Goal: Task Accomplishment & Management: Use online tool/utility

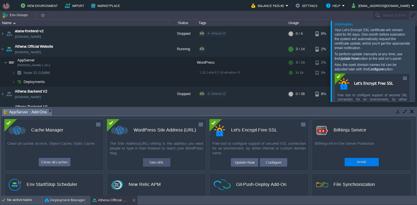
click at [160, 167] on td "Site URL" at bounding box center [157, 162] width 28 height 8
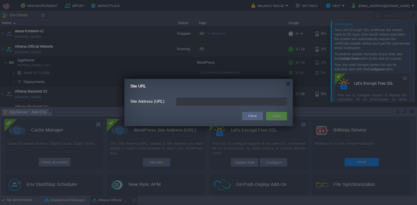
click at [188, 102] on input "Site Address (URL)" at bounding box center [231, 102] width 111 height 8
paste input "[DOMAIN_NAME]"
drag, startPoint x: 189, startPoint y: 103, endPoint x: 159, endPoint y: 103, distance: 29.8
click at [176, 103] on input "[DOMAIN_NAME]" at bounding box center [231, 102] width 111 height 8
type input "[URL][DOMAIN_NAME]"
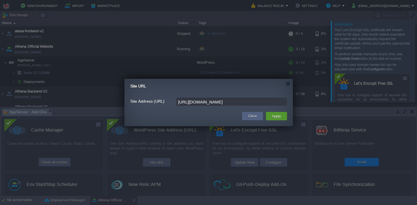
click at [274, 118] on button "Apply" at bounding box center [276, 116] width 13 height 7
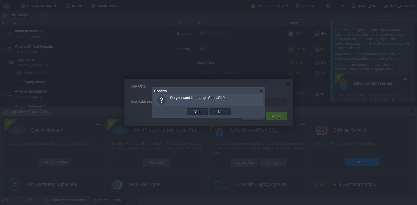
click at [186, 114] on td "OK Yes No Cancel" at bounding box center [209, 112] width 106 height 8
click at [194, 112] on button "Yes" at bounding box center [198, 111] width 10 height 5
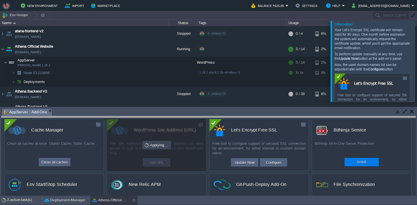
click at [363, 124] on body "New Environment Import Marketplace Bonus ₹0.00 Upgrade Account Balance ₹625.85 …" at bounding box center [208, 102] width 417 height 205
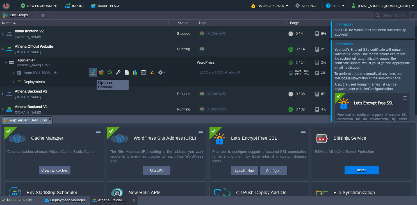
click at [92, 75] on button "button" at bounding box center [92, 72] width 5 height 5
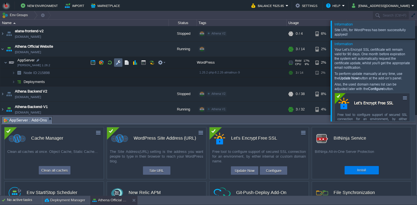
click at [117, 65] on button "button" at bounding box center [118, 62] width 5 height 5
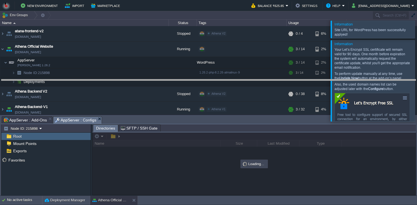
drag, startPoint x: 136, startPoint y: 119, endPoint x: 140, endPoint y: 81, distance: 38.6
click at [140, 81] on body "New Environment Import Marketplace Bonus ₹0.00 Upgrade Account Balance ₹625.85 …" at bounding box center [208, 102] width 417 height 205
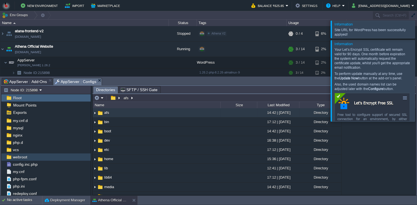
scroll to position [52, 0]
click at [31, 156] on div "webroot" at bounding box center [45, 156] width 89 height 7
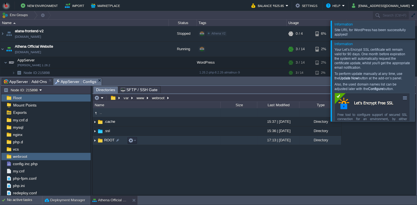
click at [177, 139] on td "ROOT" at bounding box center [157, 140] width 128 height 9
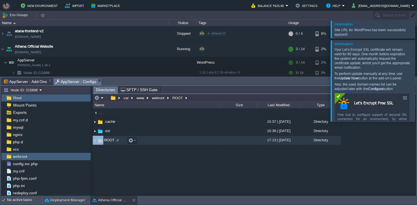
click at [177, 139] on td "ROOT" at bounding box center [157, 140] width 128 height 9
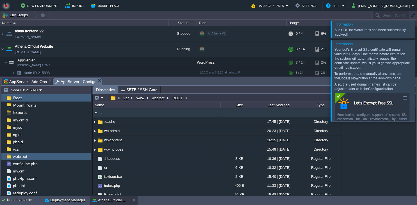
click at [415, 70] on div "Information Your Let’s Encrypt SSL certificate will remain valid for 90 days. O…" at bounding box center [372, 81] width 84 height 82
click at [417, 71] on div at bounding box center [424, 80] width 0 height 81
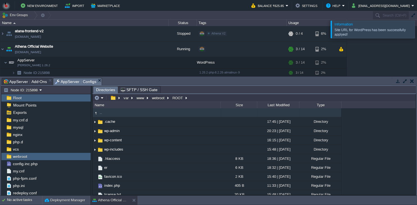
click at [417, 36] on div at bounding box center [424, 28] width 0 height 17
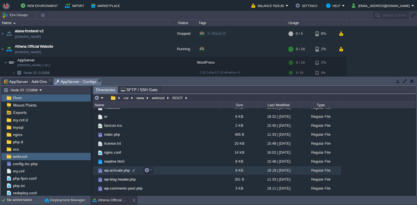
scroll to position [102, 0]
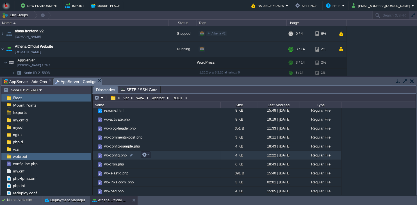
click at [153, 158] on td "wp-config.php" at bounding box center [157, 155] width 128 height 9
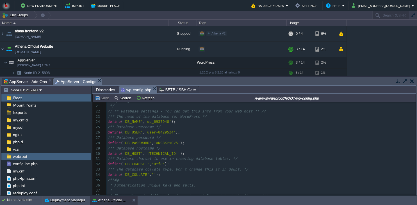
scroll to position [104, 0]
click at [160, 124] on div "90 <?php 8 * and fill in the values. 9 * 10 * This file contains the following …" at bounding box center [260, 166] width 309 height 259
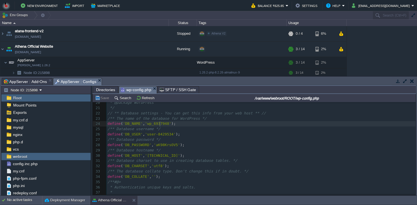
type textarea "wp_6937948"
click at [162, 136] on div "x <?php 8 * and fill in the values. 9 * 10 * This file contains the following c…" at bounding box center [260, 166] width 309 height 259
type textarea "8429534"
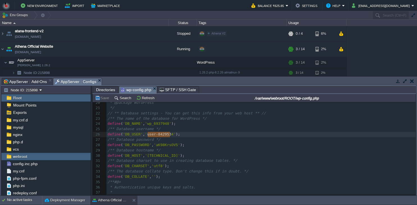
type textarea "user-8429534"
drag, startPoint x: 148, startPoint y: 135, endPoint x: 171, endPoint y: 135, distance: 23.3
click at [161, 147] on span "'aK98KrsOV5'" at bounding box center [167, 145] width 26 height 4
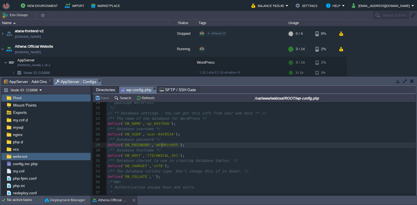
type textarea "aK98KrsOV5"
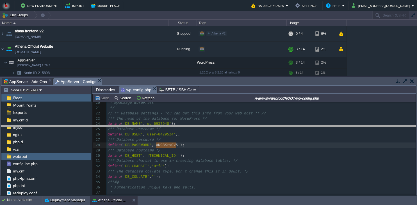
drag, startPoint x: 173, startPoint y: 82, endPoint x: 142, endPoint y: 111, distance: 43.3
click at [157, 132] on body "New Environment Import Marketplace Bonus ₹0.00 Upgrade Account Balance ₹625.85 …" at bounding box center [208, 102] width 417 height 205
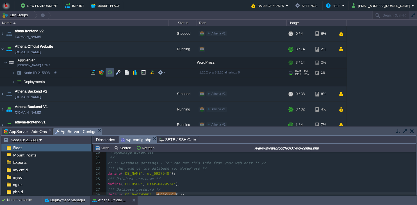
click at [111, 75] on button "button" at bounding box center [109, 72] width 5 height 5
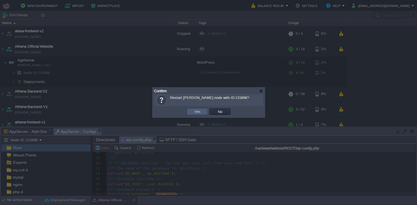
click at [194, 115] on td "Yes" at bounding box center [197, 111] width 21 height 7
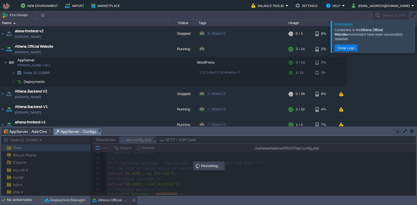
scroll to position [104, 0]
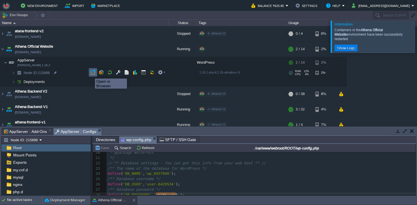
click at [91, 74] on button "button" at bounding box center [92, 72] width 5 height 5
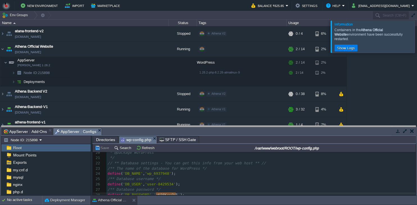
drag, startPoint x: 162, startPoint y: 134, endPoint x: 164, endPoint y: 109, distance: 24.9
click at [164, 109] on body "New Environment Import Marketplace Bonus ₹0.00 Upgrade Account Balance ₹625.85 …" at bounding box center [208, 102] width 417 height 205
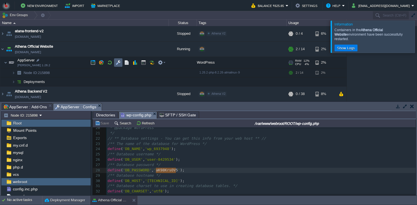
click at [116, 63] on button "button" at bounding box center [118, 62] width 5 height 5
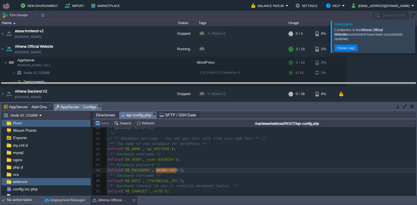
drag, startPoint x: 150, startPoint y: 106, endPoint x: 152, endPoint y: 82, distance: 23.9
click at [152, 82] on body "New Environment Import Marketplace Bonus ₹0.00 Upgrade Account Balance ₹625.85 …" at bounding box center [208, 102] width 417 height 205
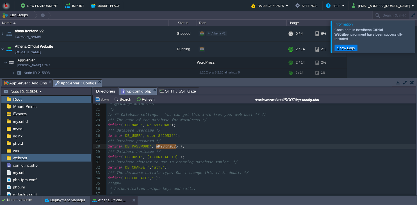
scroll to position [102, 0]
click at [101, 93] on span "Directories" at bounding box center [105, 91] width 19 height 7
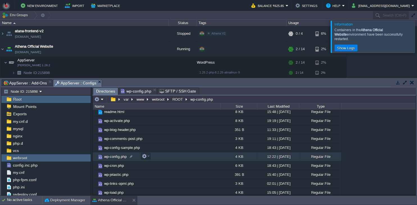
click at [177, 156] on td "wp-config.php" at bounding box center [157, 156] width 128 height 9
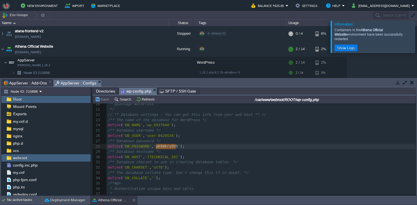
scroll to position [104, 0]
click at [141, 88] on span "wp-config.php" at bounding box center [136, 91] width 31 height 7
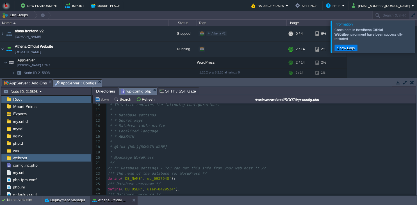
scroll to position [51, 0]
click at [208, 172] on pre "/** The name of the database for WordPress */" at bounding box center [260, 172] width 309 height 5
type textarea "die();"
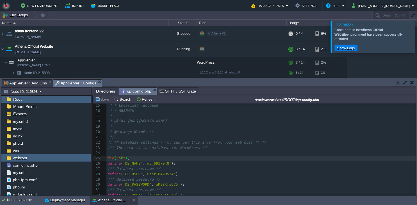
scroll to position [77, 0]
type textarea ""ok""
type textarea "die("ok");"
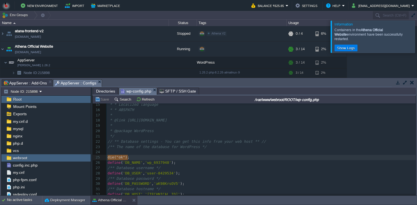
drag, startPoint x: 131, startPoint y: 158, endPoint x: 97, endPoint y: 156, distance: 33.4
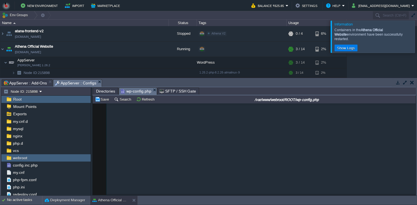
scroll to position [0, 0]
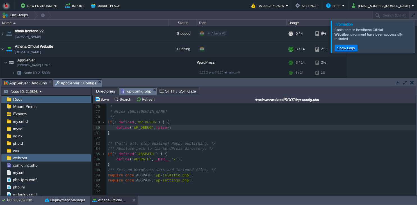
click at [158, 129] on div "xxxxxxxxxx ​ 53 define ( 'SECURE_AUTH_SALT' , '(0`<O_y[QvmuGV4Jyp>G[1u?U-K!ZHT}…" at bounding box center [260, 88] width 309 height 212
type textarea "true"
click at [102, 99] on button "Save" at bounding box center [103, 99] width 16 height 5
click at [117, 50] on td at bounding box center [121, 49] width 8 height 8
click at [156, 125] on pre "if ( ! defined ( 'WP_DEBUG' ) ) {" at bounding box center [260, 122] width 309 height 5
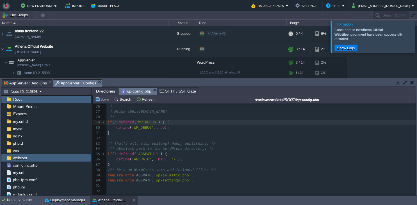
click at [161, 128] on span "true" at bounding box center [160, 127] width 9 height 4
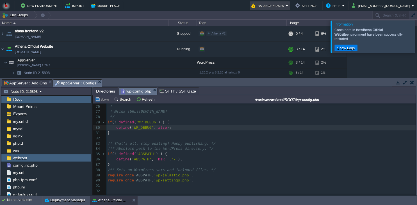
type textarea "false"
click at [106, 90] on span "Directories" at bounding box center [105, 91] width 19 height 7
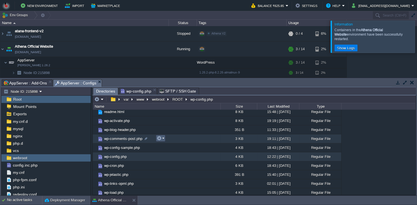
scroll to position [0, 0]
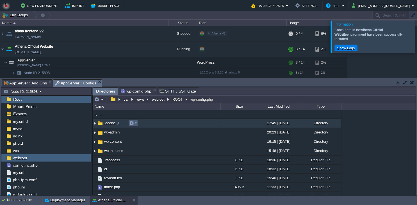
click at [135, 124] on em at bounding box center [133, 123] width 8 height 5
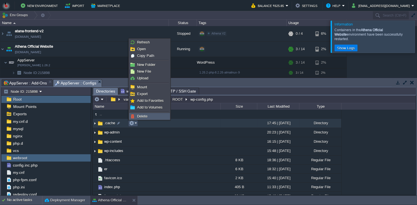
click at [142, 117] on span "Delete" at bounding box center [142, 116] width 10 height 4
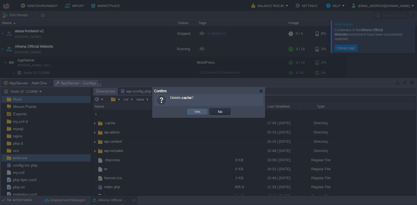
click at [202, 113] on td "Yes" at bounding box center [197, 111] width 21 height 7
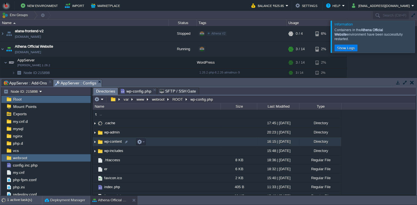
click at [169, 145] on td "wp-content" at bounding box center [157, 141] width 128 height 9
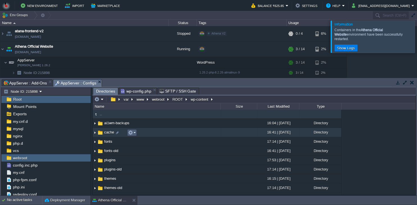
click at [132, 133] on button "button" at bounding box center [130, 132] width 5 height 5
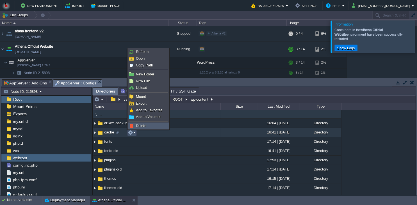
click at [139, 127] on span "Delete" at bounding box center [141, 126] width 10 height 4
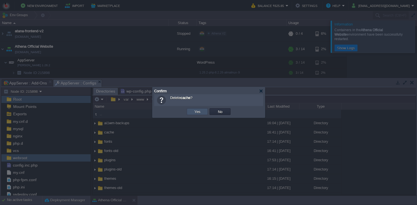
click at [199, 114] on button "Yes" at bounding box center [198, 111] width 10 height 5
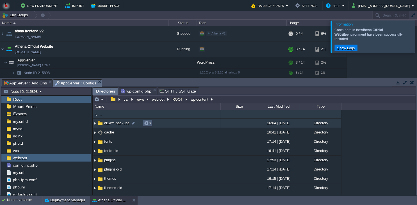
click at [149, 124] on em at bounding box center [148, 123] width 8 height 5
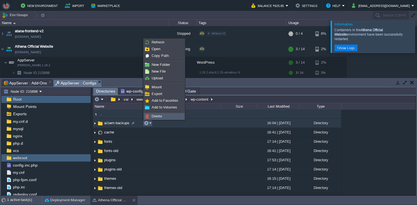
click at [159, 116] on span "Delete" at bounding box center [157, 116] width 10 height 4
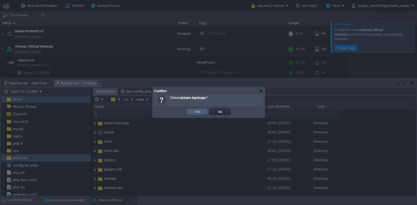
click at [197, 114] on button "Yes" at bounding box center [198, 111] width 10 height 5
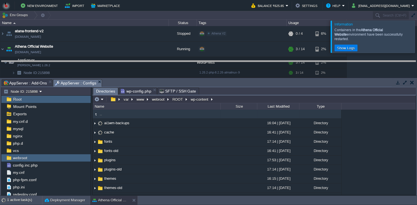
drag, startPoint x: 211, startPoint y: 83, endPoint x: 204, endPoint y: 58, distance: 25.9
click at [204, 58] on body "New Environment Import Marketplace Bonus ₹0.00 Upgrade Account Balance ₹625.85 …" at bounding box center [208, 102] width 417 height 205
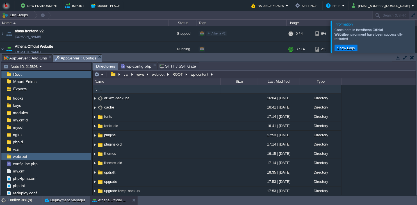
scroll to position [29, 0]
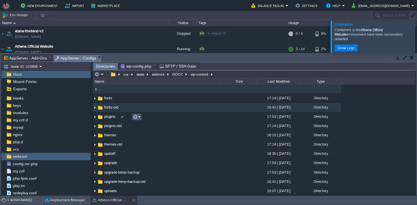
click at [135, 119] on button "button" at bounding box center [135, 117] width 5 height 5
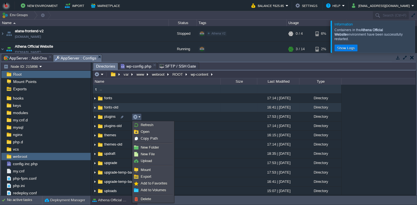
click at [138, 108] on div ".. fonts 17:14 | [DATE] Directory fonts-old 16:41 | [DATE] Directory plugins 17…" at bounding box center [254, 140] width 323 height 110
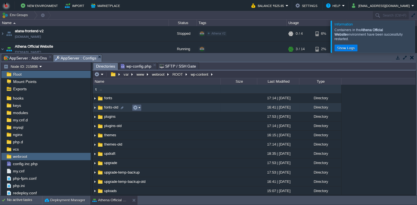
click at [138, 108] on button "button" at bounding box center [135, 107] width 5 height 5
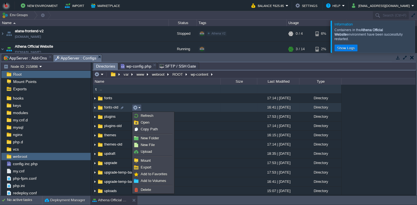
click at [138, 186] on li at bounding box center [153, 185] width 41 height 2
click at [141, 190] on span "Delete" at bounding box center [146, 190] width 10 height 4
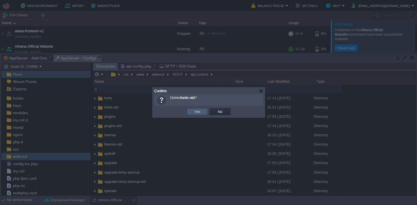
click at [197, 113] on button "Yes" at bounding box center [198, 111] width 10 height 5
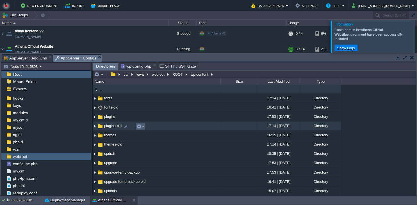
click at [140, 127] on button "button" at bounding box center [138, 126] width 5 height 5
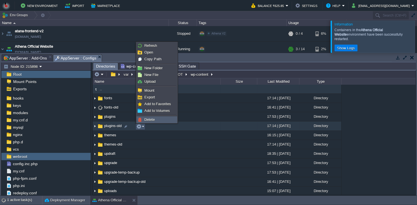
click at [152, 117] on link "Delete" at bounding box center [157, 120] width 40 height 6
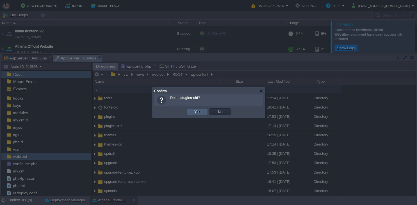
click at [200, 113] on button "Yes" at bounding box center [198, 111] width 10 height 5
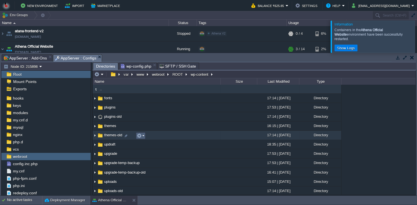
click at [141, 136] on button "button" at bounding box center [139, 135] width 5 height 5
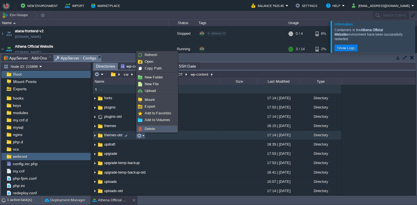
click at [152, 128] on span "Delete" at bounding box center [150, 129] width 10 height 4
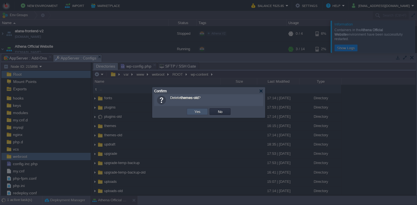
click at [199, 114] on button "Yes" at bounding box center [198, 111] width 10 height 5
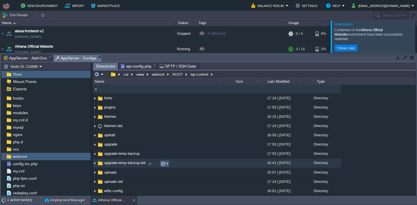
click at [166, 164] on em at bounding box center [165, 163] width 8 height 5
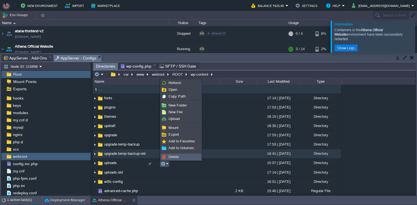
click at [175, 158] on span "Delete" at bounding box center [173, 157] width 10 height 4
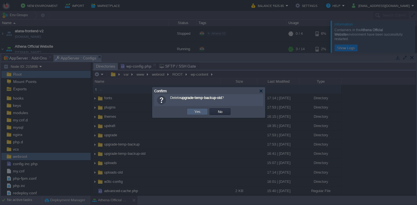
click at [194, 113] on button "Yes" at bounding box center [198, 111] width 10 height 5
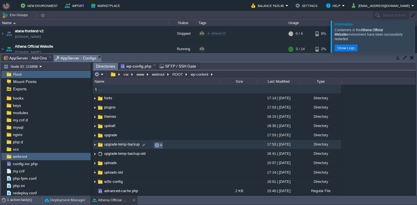
click at [161, 145] on em at bounding box center [158, 145] width 8 height 5
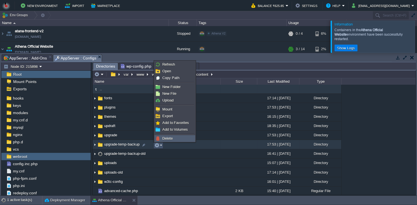
click at [164, 137] on span "Delete" at bounding box center [167, 138] width 10 height 4
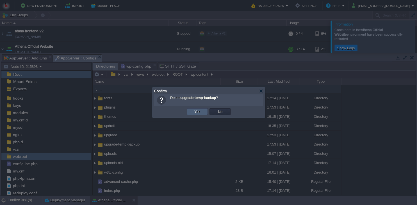
click at [202, 112] on td "Yes" at bounding box center [197, 111] width 21 height 7
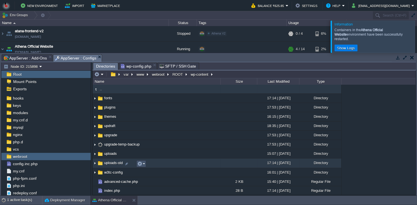
click at [141, 165] on button "button" at bounding box center [139, 163] width 5 height 5
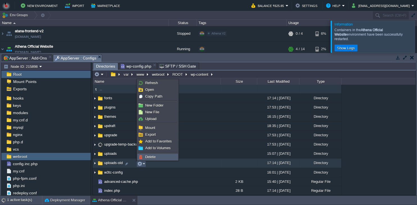
click at [151, 157] on span "Delete" at bounding box center [150, 157] width 10 height 4
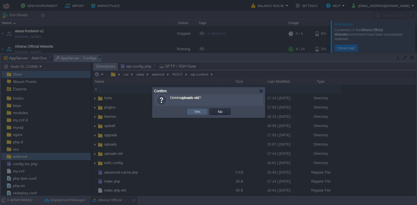
click at [201, 112] on button "Yes" at bounding box center [198, 111] width 10 height 5
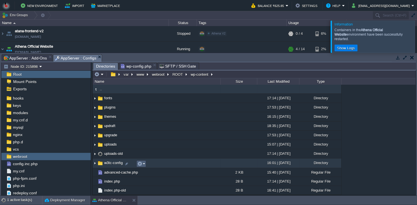
click at [141, 166] on button "button" at bounding box center [139, 163] width 5 height 5
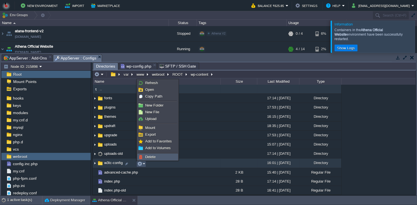
click at [149, 158] on span "Delete" at bounding box center [150, 157] width 10 height 4
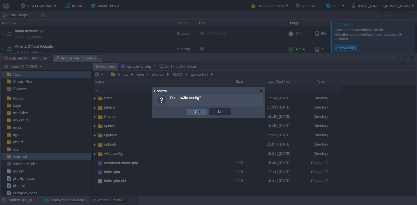
click at [197, 114] on button "Yes" at bounding box center [198, 111] width 10 height 5
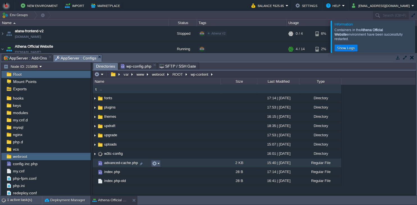
click at [155, 163] on button "button" at bounding box center [154, 163] width 5 height 5
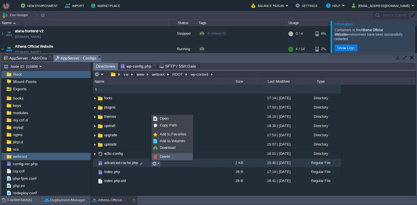
click at [159, 158] on link "Delete" at bounding box center [172, 157] width 40 height 6
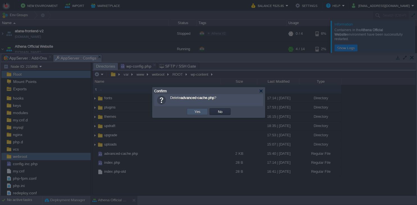
click at [195, 113] on button "Yes" at bounding box center [198, 111] width 10 height 5
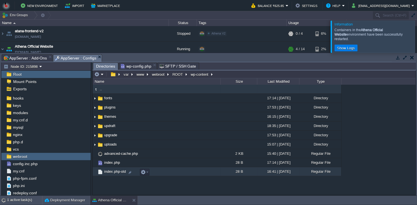
click at [140, 173] on div at bounding box center [144, 172] width 12 height 7
click at [143, 172] on button "button" at bounding box center [143, 172] width 5 height 5
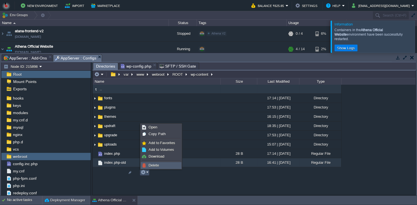
click at [153, 164] on span "Delete" at bounding box center [153, 165] width 10 height 4
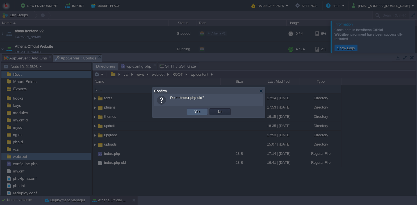
click at [195, 112] on button "Yes" at bounding box center [198, 111] width 10 height 5
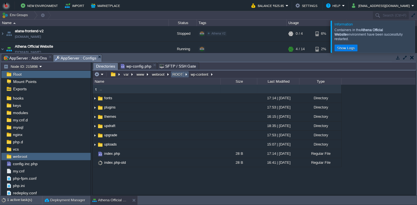
click at [177, 75] on button "ROOT" at bounding box center [178, 74] width 13 height 5
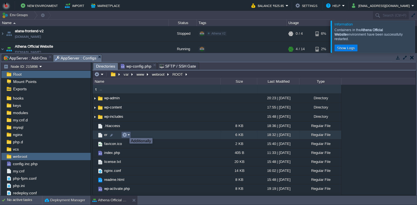
click at [125, 134] on button "button" at bounding box center [124, 134] width 5 height 5
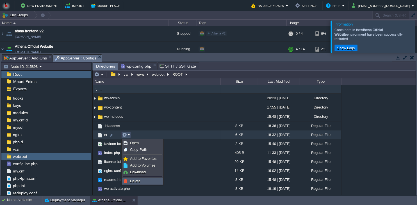
click at [135, 182] on span "Delete" at bounding box center [135, 181] width 10 height 4
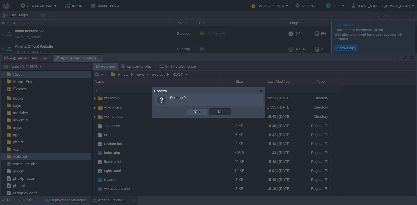
click at [198, 111] on button "Yes" at bounding box center [198, 111] width 10 height 5
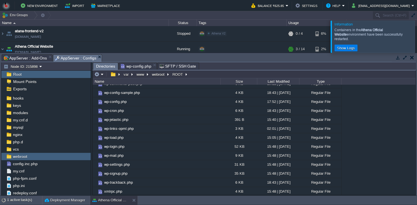
scroll to position [0, 0]
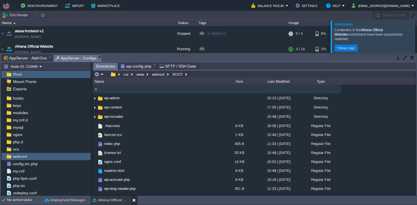
click at [133, 199] on button at bounding box center [135, 201] width 6 height 6
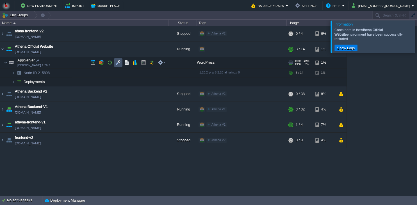
click at [117, 64] on button "button" at bounding box center [118, 62] width 5 height 5
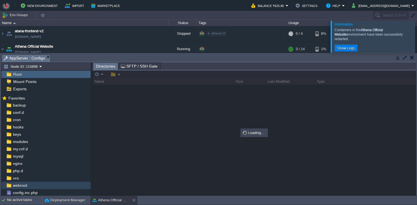
click at [31, 187] on div "webroot" at bounding box center [45, 185] width 89 height 7
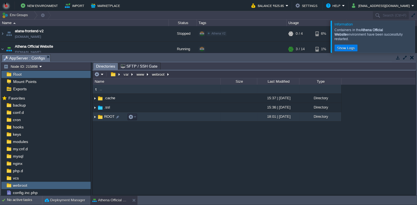
click at [150, 118] on td "ROOT" at bounding box center [157, 116] width 128 height 9
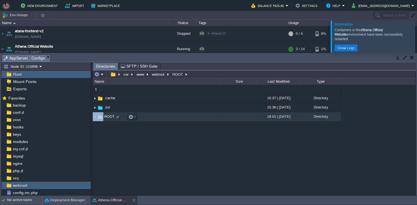
click at [150, 118] on td "ROOT" at bounding box center [157, 116] width 128 height 9
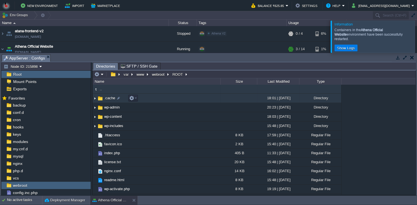
click at [166, 98] on td ".cache" at bounding box center [157, 98] width 128 height 9
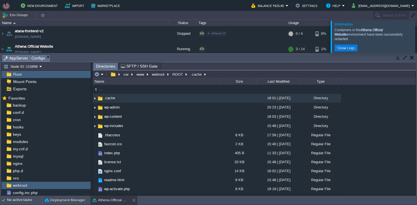
type input "/var/www/webroot/ROOT/.cache"
click at [225, 76] on input "/var/www/webroot/ROOT/.cache" at bounding box center [254, 74] width 323 height 8
type input "/var/www/webroot/ROOT/.cache"
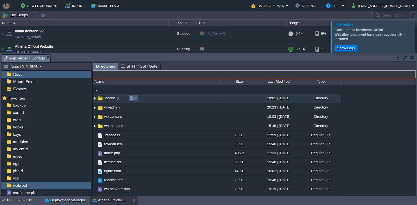
click at [133, 99] on button "button" at bounding box center [131, 98] width 5 height 5
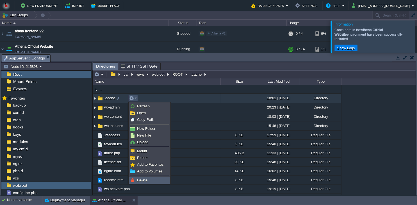
click at [143, 179] on span "Delete" at bounding box center [142, 180] width 10 height 4
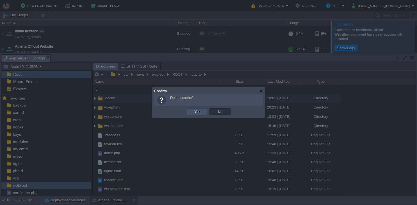
click at [199, 114] on button "Yes" at bounding box center [198, 111] width 10 height 5
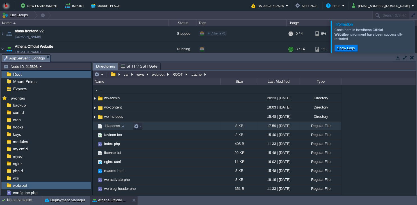
click at [163, 129] on td ".htaccess" at bounding box center [157, 126] width 128 height 9
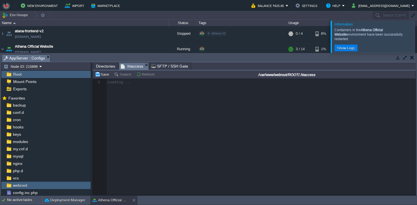
scroll to position [2, 0]
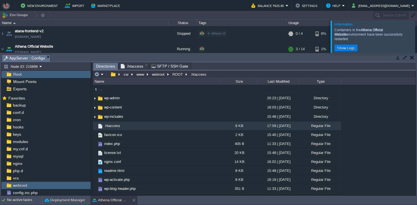
click at [105, 69] on span "Directories" at bounding box center [105, 66] width 19 height 7
click at [173, 76] on button "ROOT" at bounding box center [178, 74] width 13 height 5
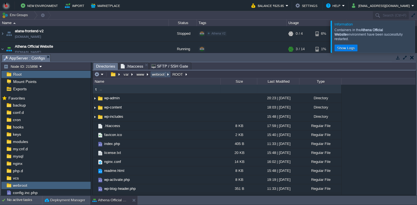
click at [157, 77] on button "webroot" at bounding box center [158, 74] width 15 height 5
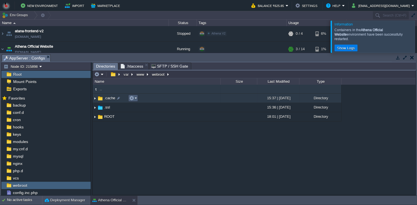
click at [131, 98] on button "button" at bounding box center [131, 98] width 5 height 5
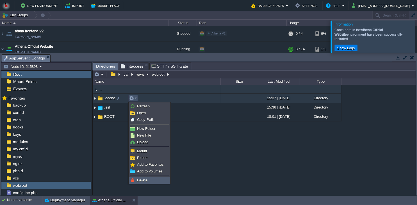
click at [140, 179] on span "Delete" at bounding box center [142, 180] width 10 height 4
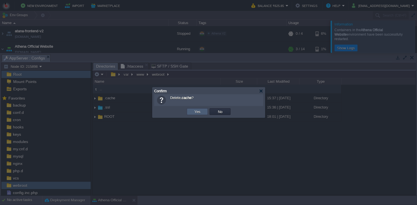
click at [196, 114] on td "Yes" at bounding box center [197, 111] width 21 height 7
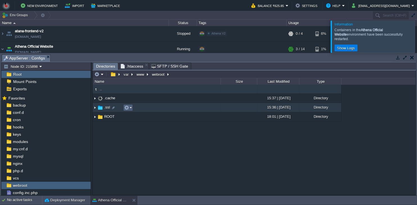
click at [127, 109] on button "button" at bounding box center [126, 107] width 5 height 5
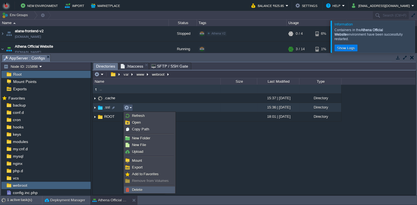
click at [141, 190] on span "Delete" at bounding box center [137, 190] width 10 height 4
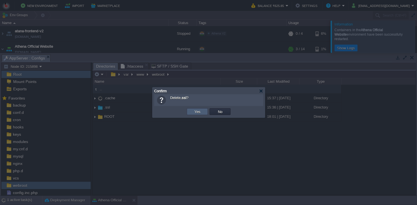
click at [196, 113] on button "Yes" at bounding box center [198, 111] width 10 height 5
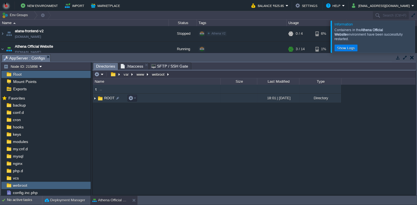
click at [188, 100] on td "ROOT" at bounding box center [157, 98] width 128 height 9
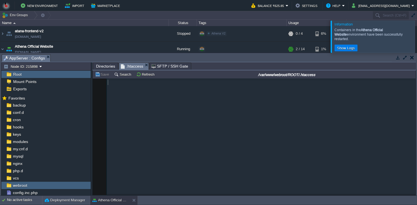
click at [135, 70] on span ".htaccess" at bounding box center [132, 66] width 22 height 7
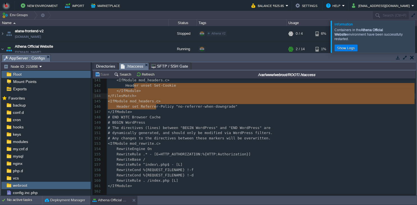
scroll to position [1, 2]
type textarea "-"
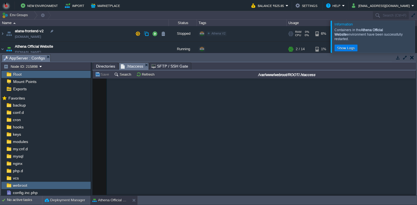
scroll to position [0, 0]
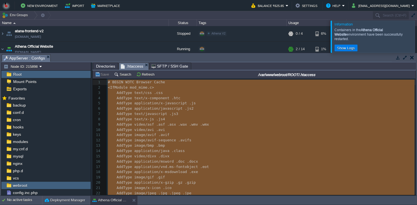
drag, startPoint x: 159, startPoint y: 107, endPoint x: 96, endPoint y: 22, distance: 105.1
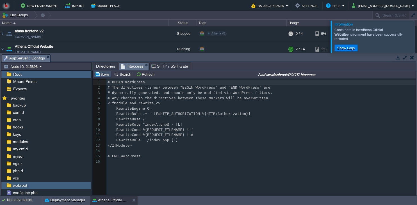
click at [106, 75] on button "Save" at bounding box center [103, 74] width 16 height 5
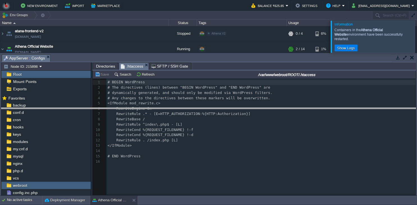
click at [164, 111] on body "New Environment Import Marketplace Bonus ₹0.00 Upgrade Account Balance ₹625.85 …" at bounding box center [208, 102] width 417 height 205
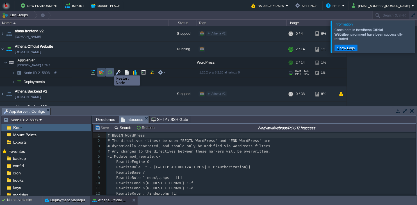
drag, startPoint x: 103, startPoint y: 62, endPoint x: 110, endPoint y: 72, distance: 11.5
click at [110, 72] on div at bounding box center [127, 72] width 79 height 8
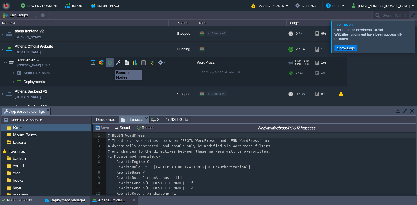
click at [111, 62] on button "button" at bounding box center [109, 62] width 5 height 5
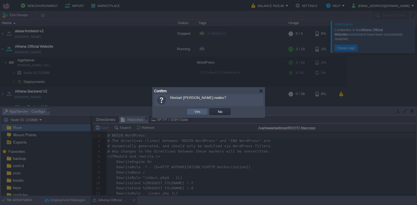
click at [194, 113] on button "Yes" at bounding box center [198, 111] width 10 height 5
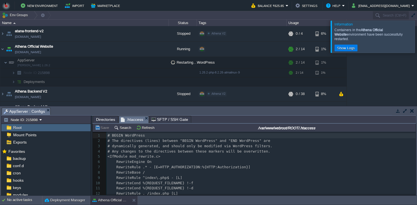
click at [114, 120] on span "Directories" at bounding box center [105, 119] width 19 height 7
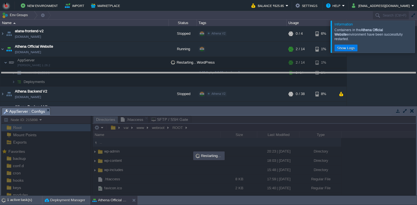
drag, startPoint x: 199, startPoint y: 110, endPoint x: 199, endPoint y: 73, distance: 37.1
click at [199, 73] on body "New Environment Import Marketplace Bonus ₹0.00 Upgrade Account Balance ₹625.85 …" at bounding box center [208, 102] width 417 height 205
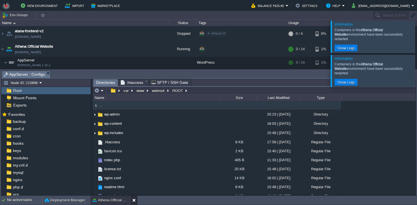
drag, startPoint x: 133, startPoint y: 201, endPoint x: 132, endPoint y: 195, distance: 6.3
click at [133, 201] on button at bounding box center [135, 201] width 6 height 6
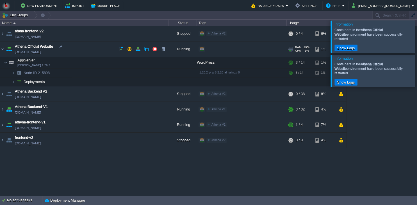
click at [87, 51] on td "Athena Official Website [DOMAIN_NAME]" at bounding box center [84, 49] width 168 height 15
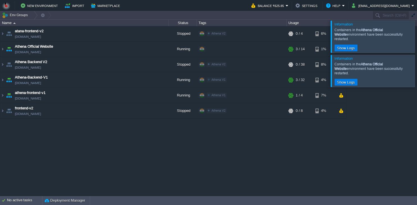
click at [182, 142] on div "atana-frontend-v2 [DOMAIN_NAME] Stopped Athena V2 Edit RAM 0% CPU 0% 0 / 4 6% A…" at bounding box center [208, 111] width 417 height 170
click at [281, 160] on div "atana-frontend-v2 [DOMAIN_NAME] Stopped Athena V2 Edit RAM 0% CPU 0% 0 / 4 6% A…" at bounding box center [208, 111] width 417 height 170
click at [417, 71] on div at bounding box center [424, 71] width 0 height 32
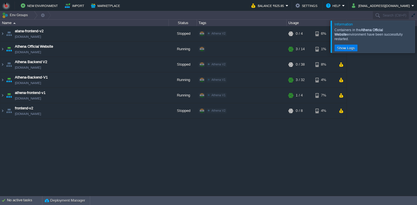
click at [417, 36] on div at bounding box center [424, 36] width 0 height 32
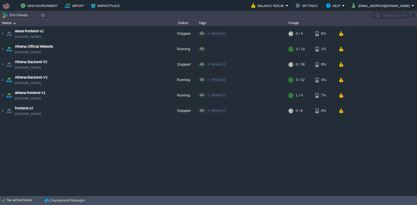
click at [399, 86] on div "atana-frontend-v2 [DOMAIN_NAME] Stopped Athena V2 Edit RAM 0% CPU 0% 0 / 4 6% A…" at bounding box center [208, 111] width 417 height 170
